Goal: Task Accomplishment & Management: Manage account settings

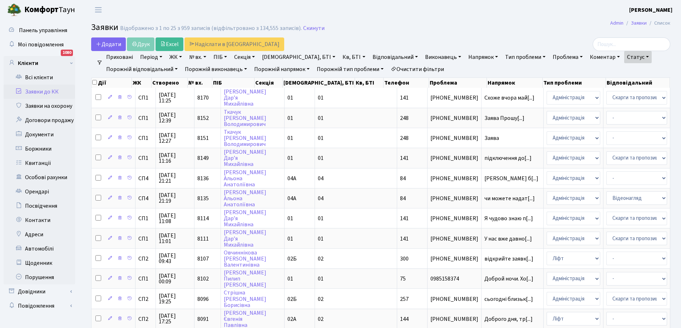
select select "25"
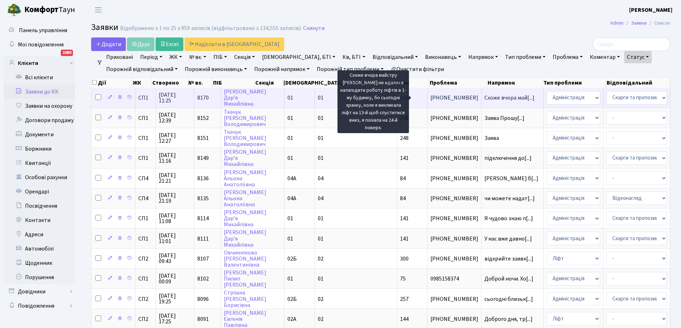
click at [484, 96] on span "Схоже вчора май[...]" at bounding box center [509, 98] width 50 height 8
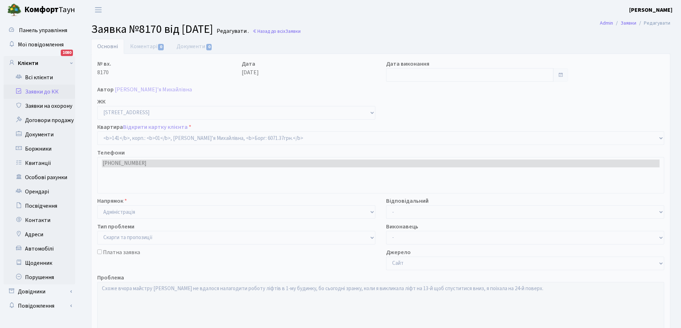
select select "20066"
select select "55"
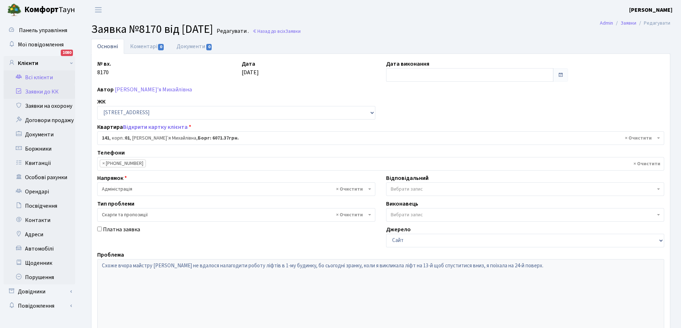
click at [34, 76] on link "Всі клієнти" at bounding box center [39, 77] width 71 height 14
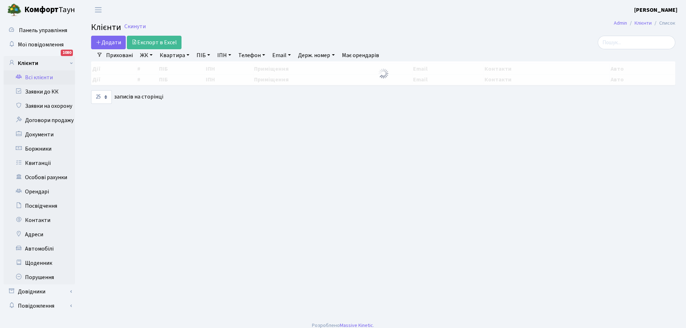
select select "25"
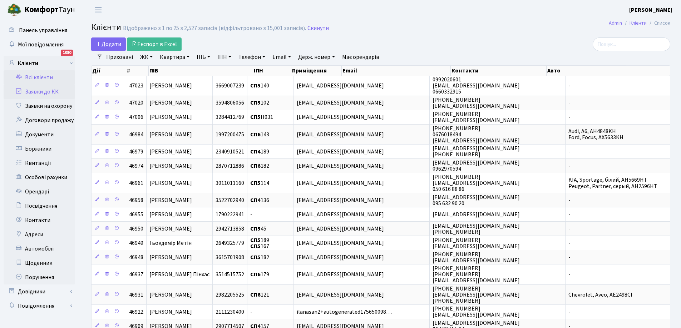
click at [35, 94] on link "Заявки до КК" at bounding box center [39, 92] width 71 height 14
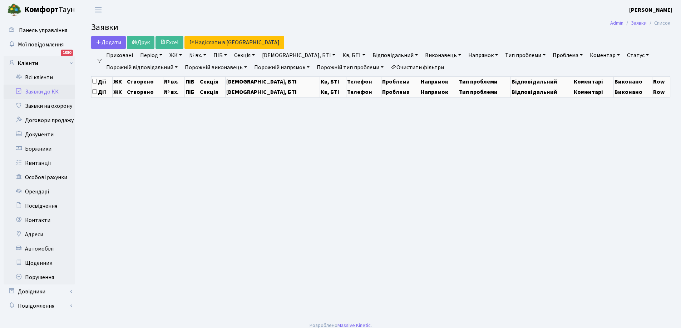
select select "25"
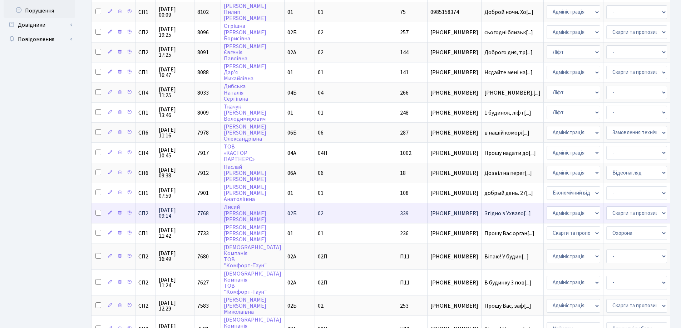
scroll to position [299, 0]
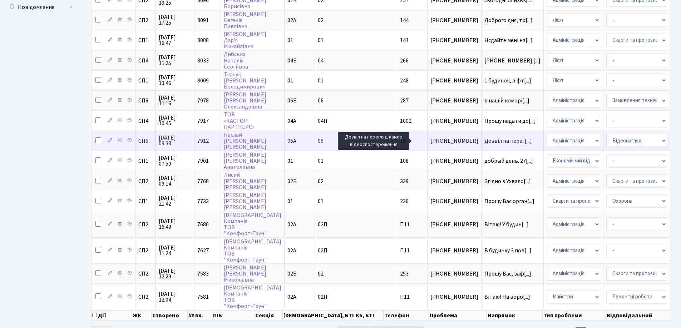
click at [484, 140] on span "Дозвіл на перег[...]" at bounding box center [508, 141] width 48 height 8
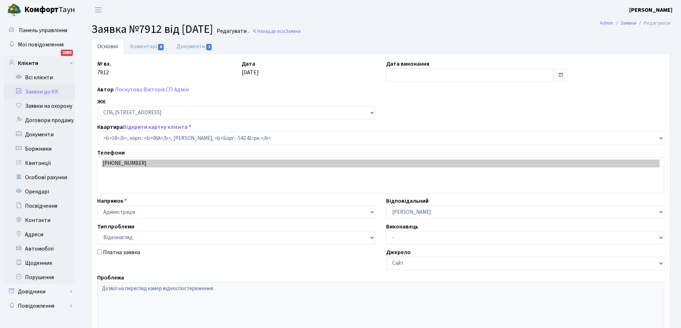
select select "21686"
select select "45"
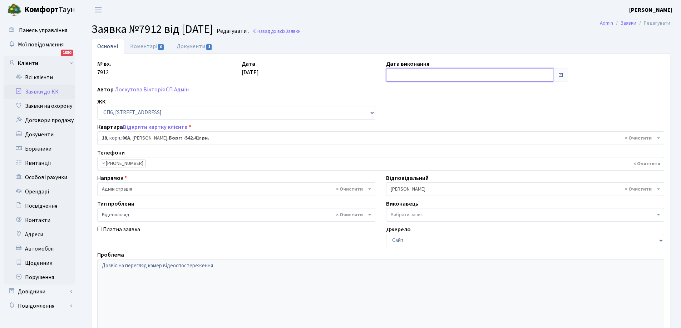
click at [410, 70] on input "text" at bounding box center [469, 75] width 167 height 14
click at [151, 47] on link "Коментарі 0" at bounding box center [147, 46] width 46 height 15
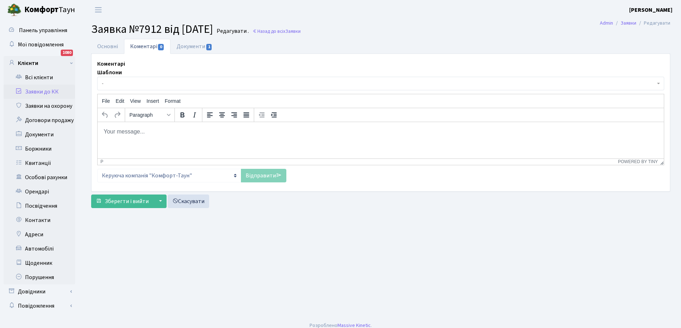
click at [155, 130] on p "Rich Text Area. Press ALT-0 for help." at bounding box center [380, 132] width 555 height 8
click at [266, 175] on link "Відправити" at bounding box center [263, 176] width 45 height 14
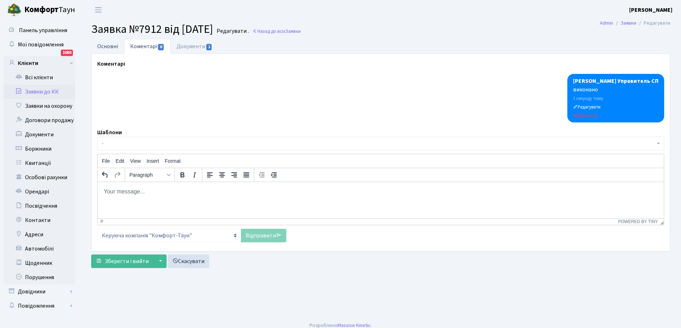
click at [113, 45] on link "Основні" at bounding box center [107, 46] width 33 height 15
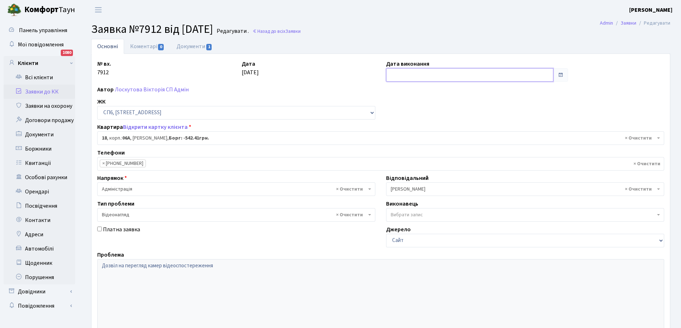
click at [428, 73] on input "text" at bounding box center [469, 75] width 167 height 14
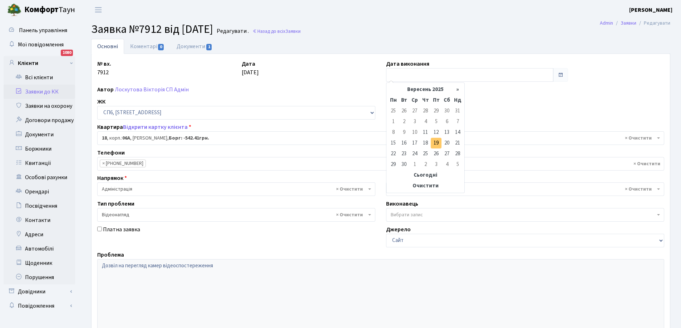
click at [435, 147] on td "19" at bounding box center [436, 143] width 11 height 11
type input "19.09.2025"
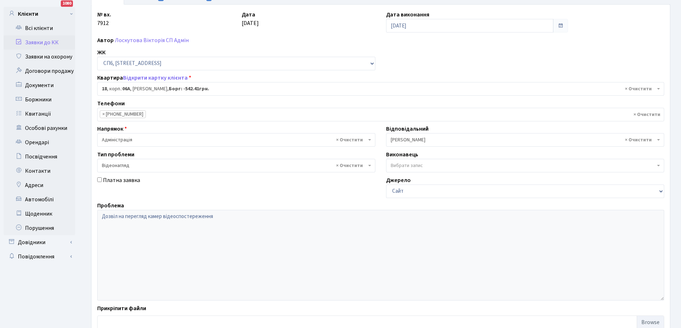
scroll to position [98, 0]
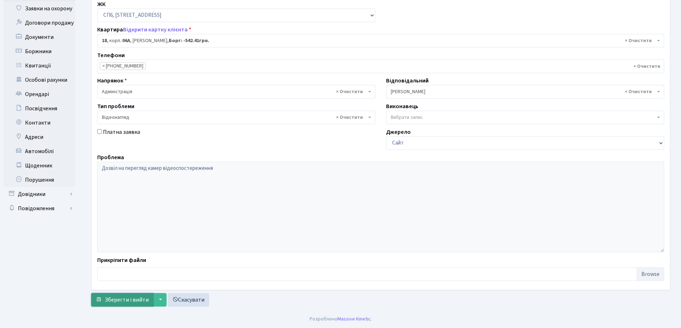
click at [137, 301] on span "Зберегти і вийти" at bounding box center [127, 300] width 44 height 8
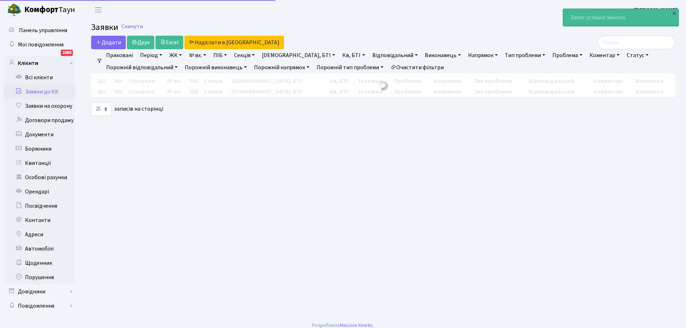
select select "25"
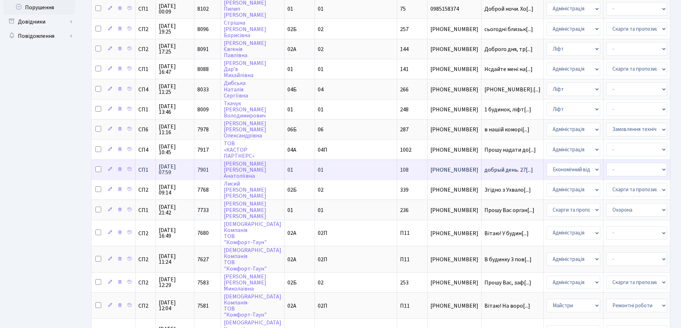
scroll to position [269, 0]
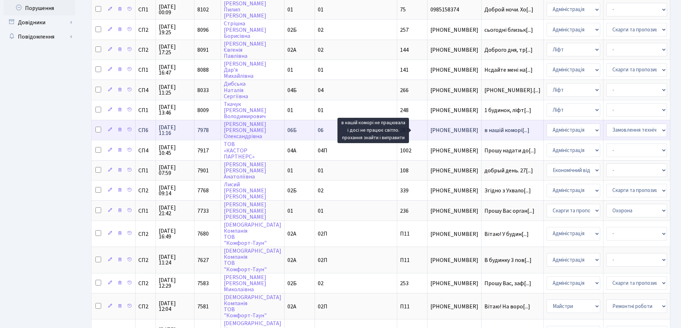
click at [484, 129] on span "в нашій коморі[...]" at bounding box center [506, 131] width 45 height 8
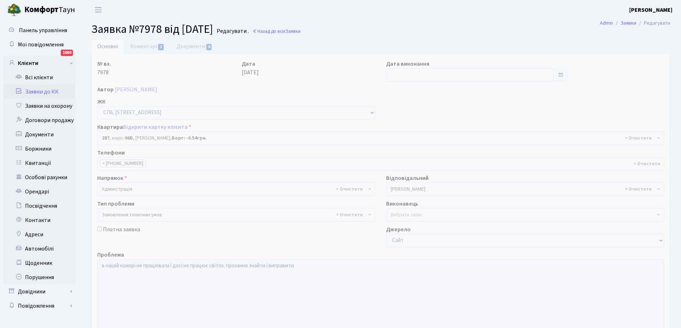
select select "21955"
select select "15"
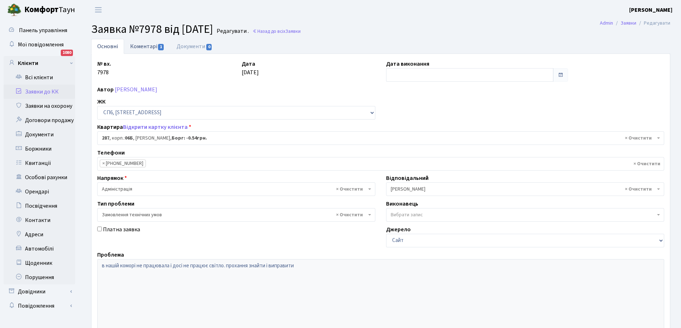
click at [144, 45] on link "Коментарі 1" at bounding box center [147, 46] width 46 height 15
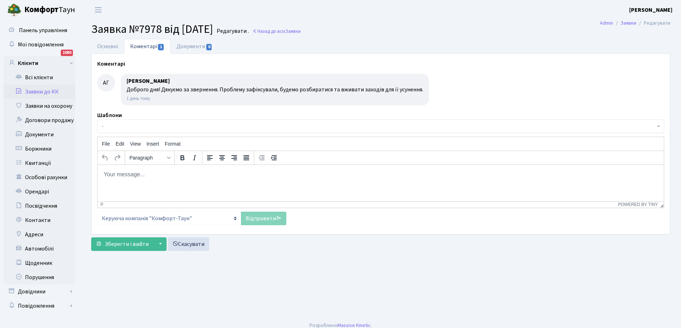
click at [136, 170] on body "Rich Text Area. Press ALT-0 for help." at bounding box center [380, 174] width 555 height 8
click at [173, 176] on p "Добрий день. Зауваження передано забудовнику для усунення." at bounding box center [380, 174] width 555 height 8
click at [265, 219] on link "Відправити" at bounding box center [263, 219] width 45 height 14
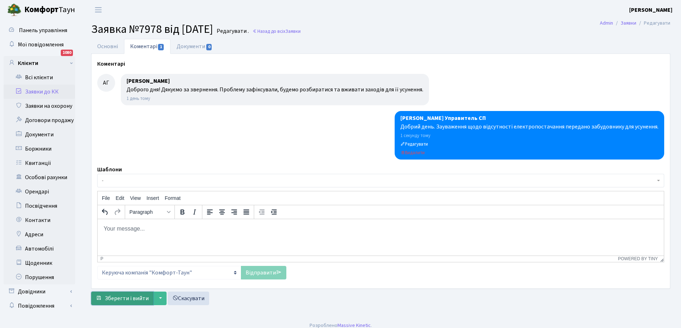
click at [133, 301] on span "Зберегти і вийти" at bounding box center [127, 299] width 44 height 8
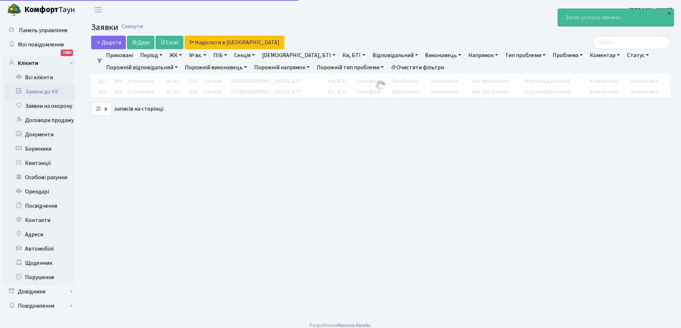
select select "25"
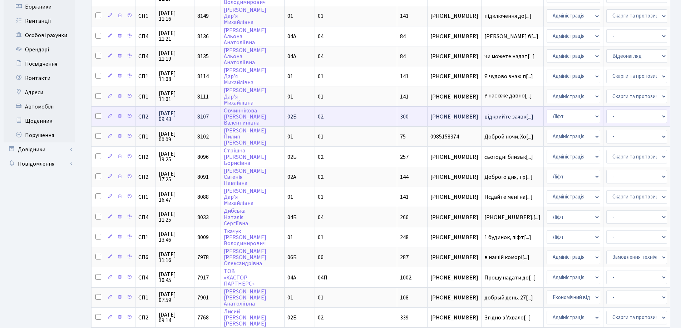
scroll to position [143, 0]
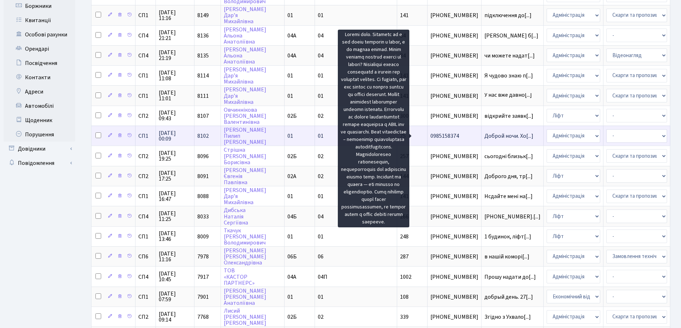
click at [484, 135] on span "Доброй ночи. Хо[...]" at bounding box center [508, 136] width 49 height 8
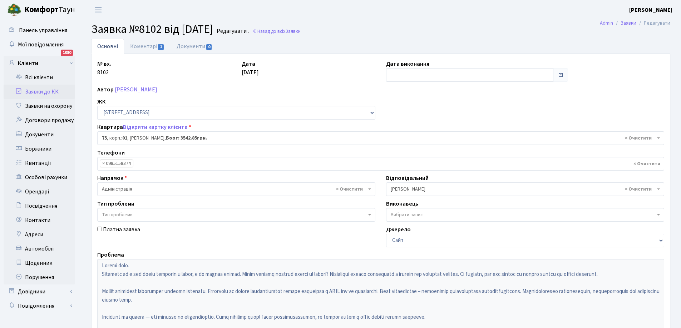
select select "20000"
click at [141, 46] on link "Коментарі 1" at bounding box center [147, 46] width 46 height 15
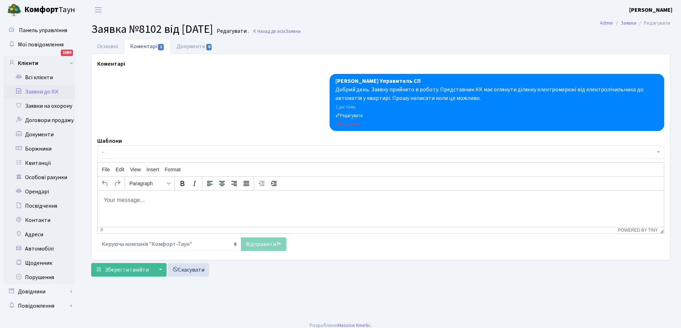
click at [128, 201] on body "Rich Text Area. Press ALT-0 for help." at bounding box center [380, 200] width 555 height 8
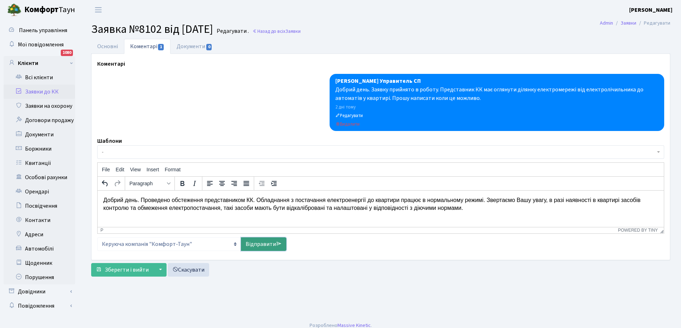
click at [259, 241] on link "Відправити" at bounding box center [263, 245] width 45 height 14
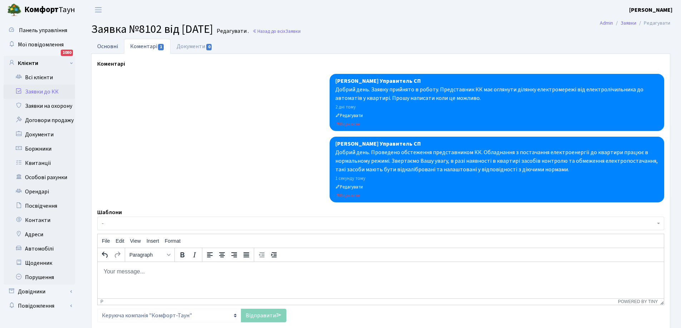
click at [104, 45] on link "Основні" at bounding box center [107, 46] width 33 height 15
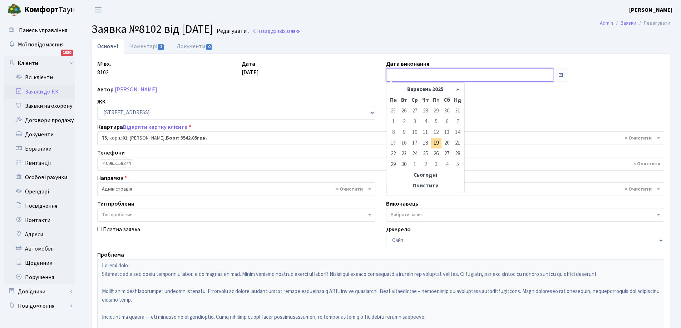
click at [420, 76] on input "text" at bounding box center [469, 75] width 167 height 14
click at [433, 142] on td "19" at bounding box center [436, 143] width 11 height 11
type input "19.09.2025"
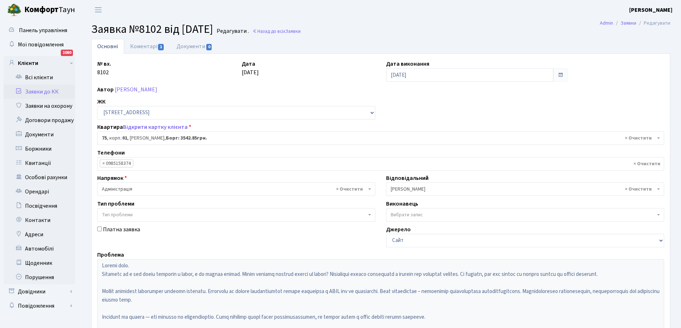
scroll to position [98, 0]
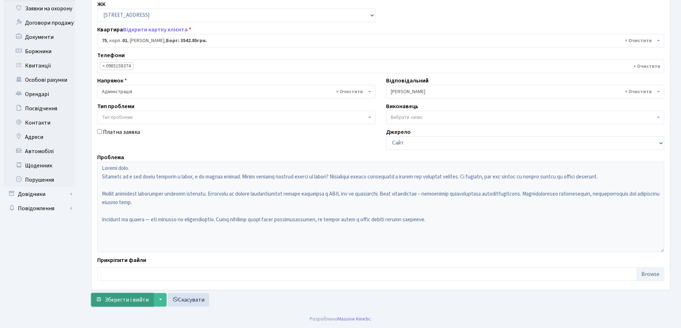
click at [125, 303] on span "Зберегти і вийти" at bounding box center [127, 300] width 44 height 8
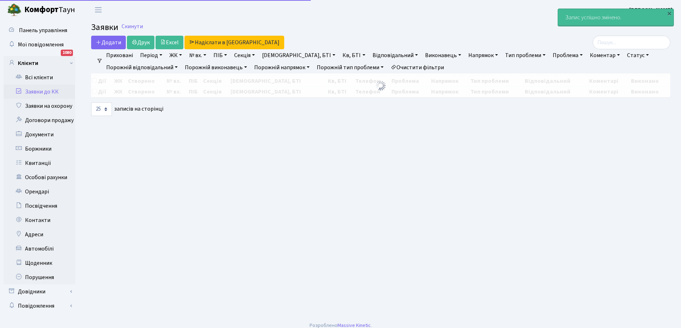
select select "25"
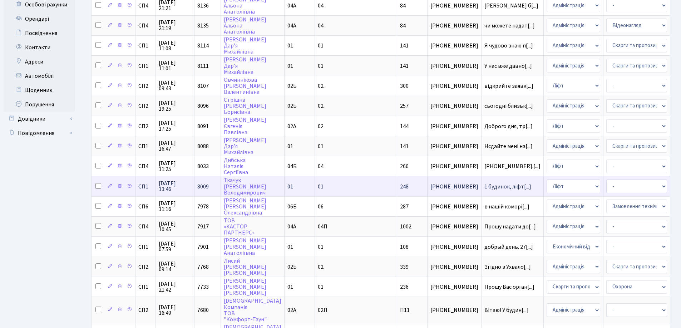
scroll to position [179, 0]
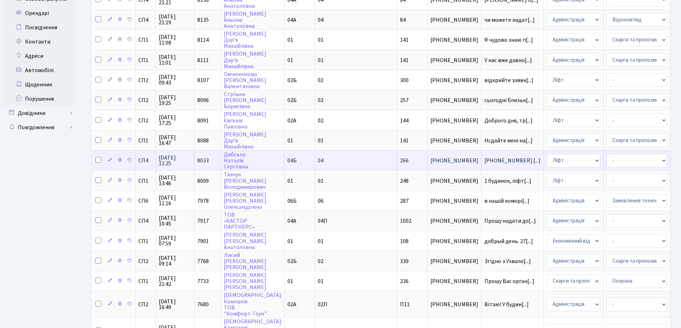
click at [484, 159] on span "[PHONE_NUMBER].[...]" at bounding box center [512, 161] width 56 height 8
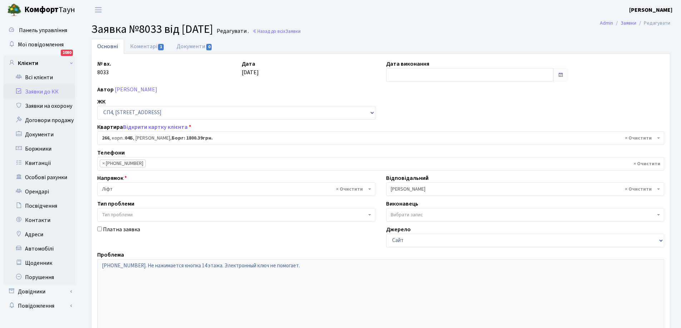
select select "21294"
click at [48, 91] on link "Заявки до КК" at bounding box center [39, 92] width 71 height 14
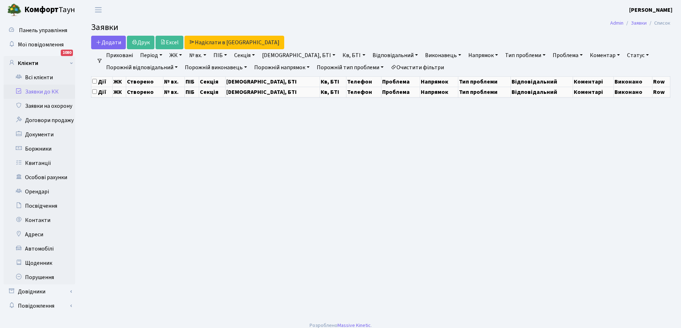
select select "25"
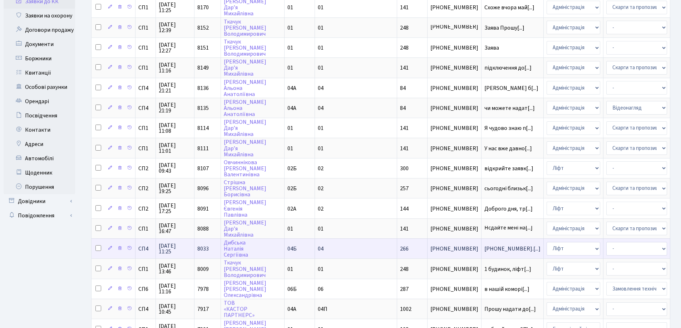
scroll to position [107, 0]
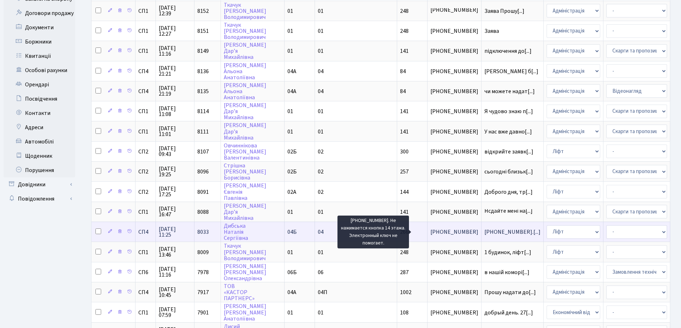
click at [484, 233] on span "+380504848551.[...]" at bounding box center [512, 232] width 56 height 8
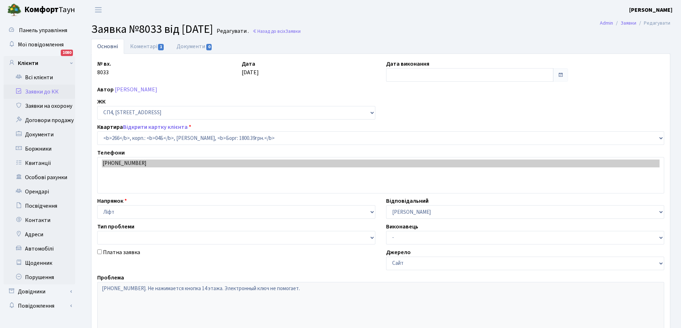
select select "21294"
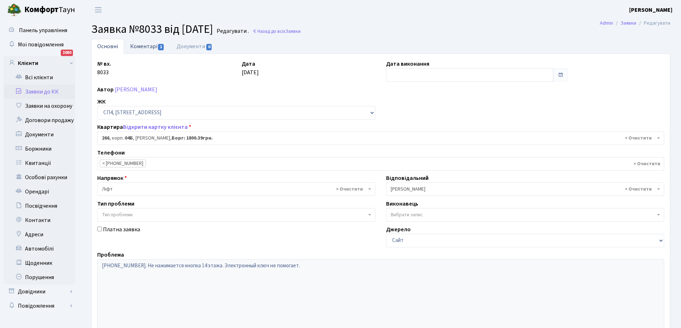
click at [148, 44] on link "Коментарі 1" at bounding box center [147, 46] width 46 height 15
